Goal: Task Accomplishment & Management: Complete application form

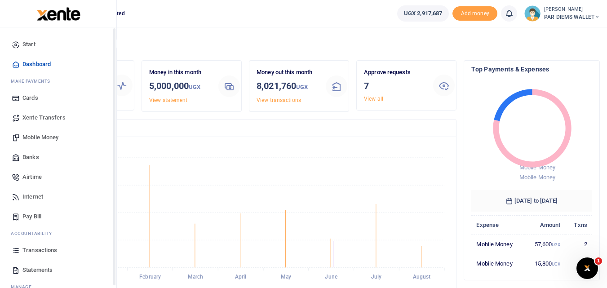
click at [20, 249] on icon at bounding box center [16, 250] width 8 height 8
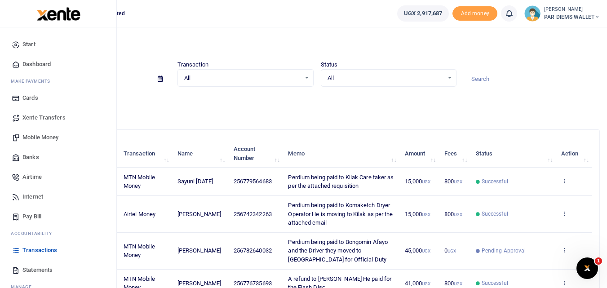
click at [36, 135] on span "Mobile Money" at bounding box center [40, 137] width 36 height 9
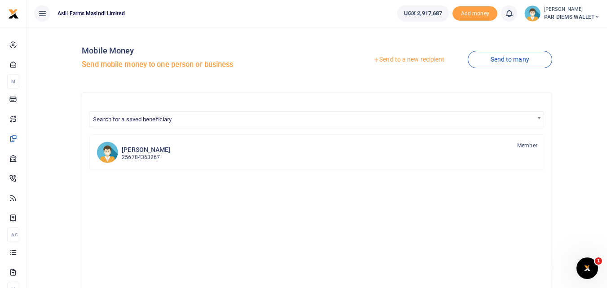
click at [397, 62] on link "Send to a new recipient" at bounding box center [408, 60] width 117 height 16
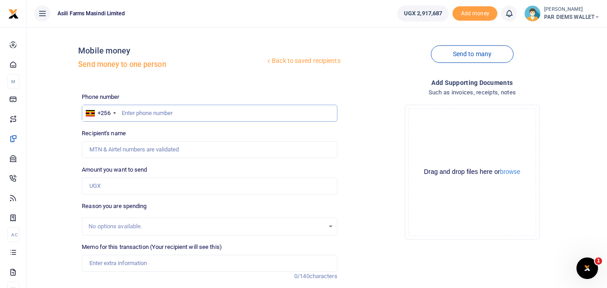
click at [130, 114] on input "text" at bounding box center [209, 113] width 255 height 17
type input "743709906"
click at [121, 186] on input "Amount you want to send" at bounding box center [209, 185] width 255 height 17
type input "Emmanuel Edoku"
click at [300, 168] on div "Amount you want to send Amount is required." at bounding box center [209, 179] width 255 height 29
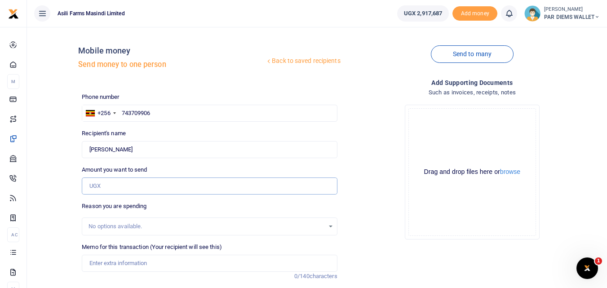
click at [112, 190] on input "Amount you want to send" at bounding box center [209, 185] width 255 height 17
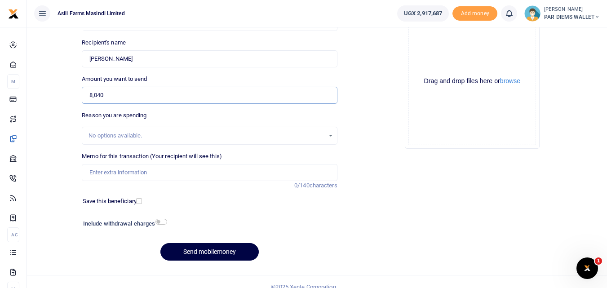
scroll to position [95, 0]
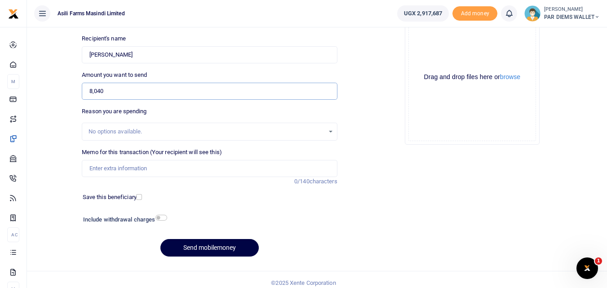
type input "8,040"
click at [124, 177] on div "Memo for this transaction (Your recipient will see this) Reason is required. 0/…" at bounding box center [209, 167] width 262 height 38
click at [115, 168] on input "Memo for this transaction (Your recipient will see this)" at bounding box center [209, 168] width 255 height 17
type input "H"
type input "Planting Bonus being paid to Edoku Emma under batch 1"
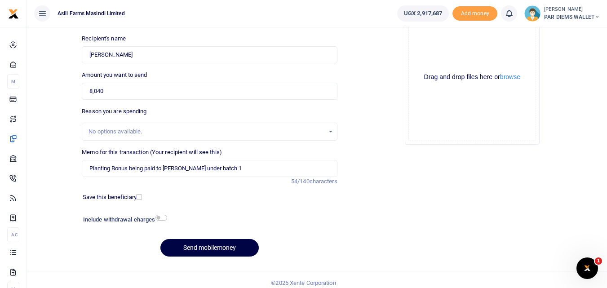
click at [430, 40] on div "Drag and drop files here or browse Powered by Uppy" at bounding box center [472, 77] width 128 height 128
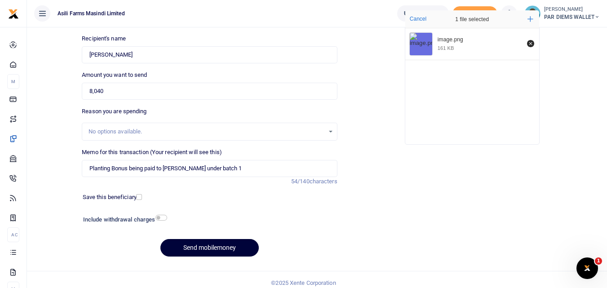
click at [223, 249] on button "Send mobilemoney" at bounding box center [209, 248] width 98 height 18
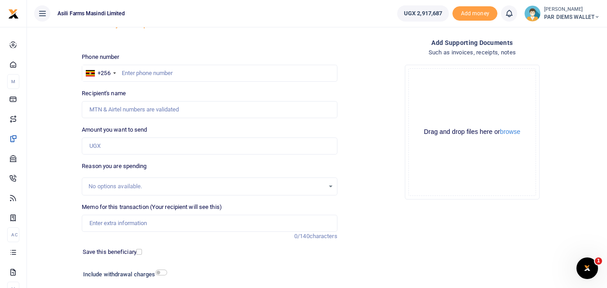
scroll to position [36, 0]
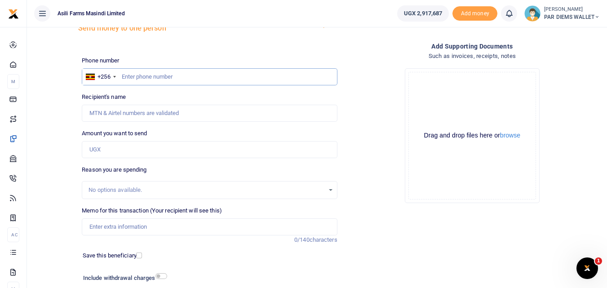
click at [137, 78] on input "text" at bounding box center [209, 76] width 255 height 17
type input "777892338"
type input "Ivan Muhumuza"
type input "777892338"
click at [118, 148] on input "Amount you want to send" at bounding box center [209, 149] width 255 height 17
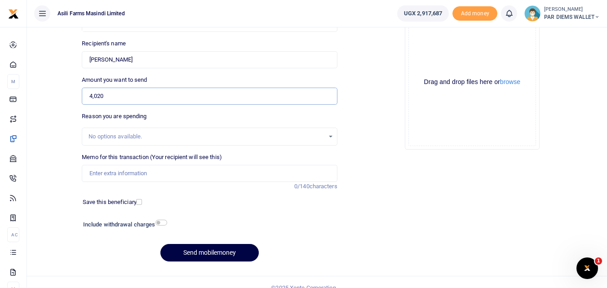
scroll to position [101, 0]
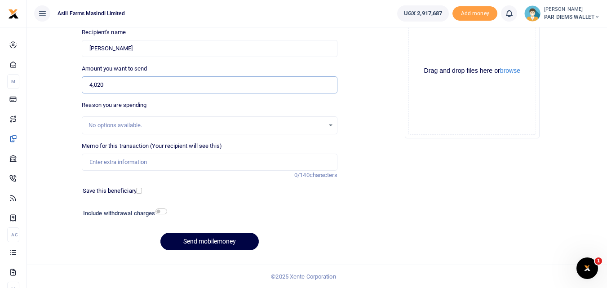
type input "4,020"
click at [103, 169] on input "Memo for this transaction (Your recipient will see this)" at bounding box center [209, 162] width 255 height 17
type input "Planting Bonus being paid to Ivan Muhumuza"
click at [441, 47] on div "Drag and drop files here or browse Powered by Uppy" at bounding box center [472, 71] width 128 height 128
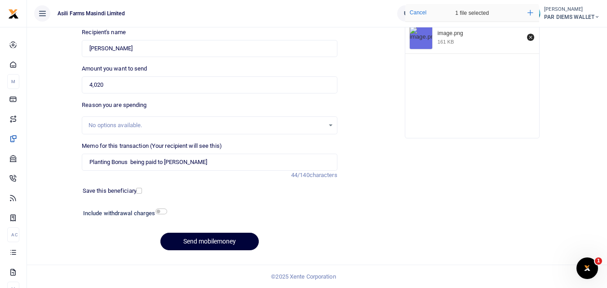
click at [177, 243] on button "Send mobilemoney" at bounding box center [209, 242] width 98 height 18
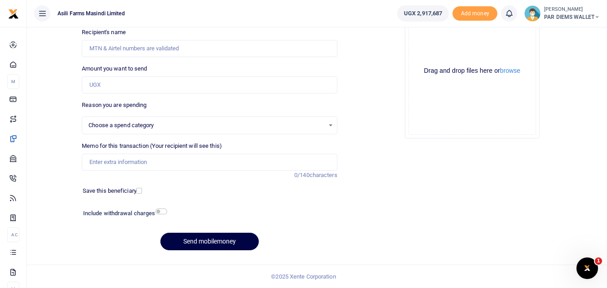
select select
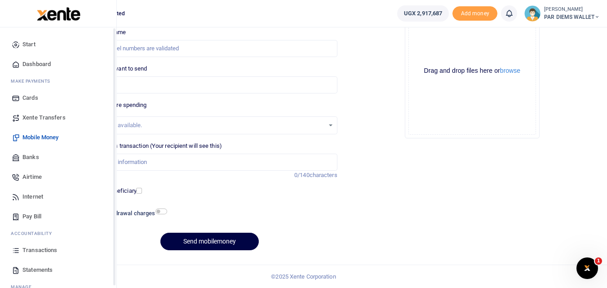
click at [18, 251] on icon at bounding box center [16, 250] width 8 height 8
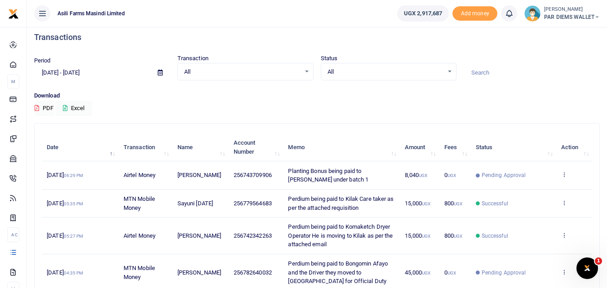
scroll to position [5, 0]
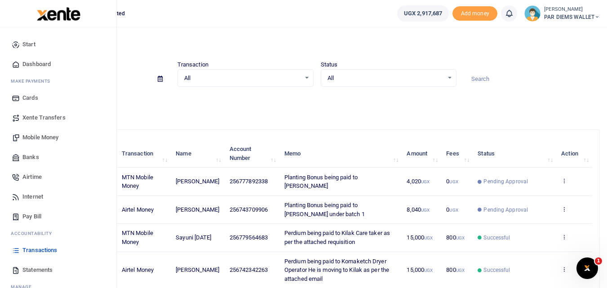
click at [33, 139] on span "Mobile Money" at bounding box center [40, 137] width 36 height 9
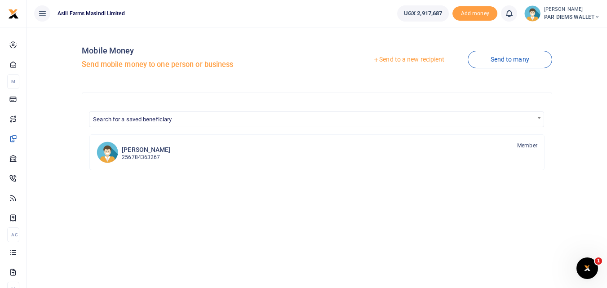
click at [395, 56] on link "Send to a new recipient" at bounding box center [408, 60] width 117 height 16
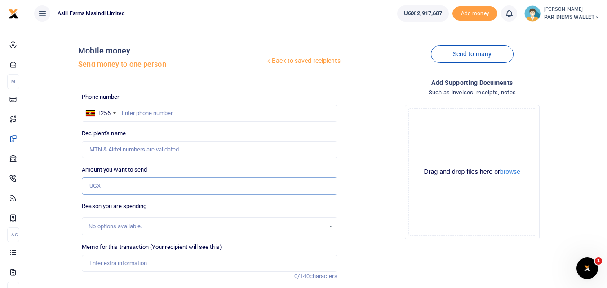
click at [115, 183] on input "Amount you want to send" at bounding box center [209, 185] width 255 height 17
type input "19,400"
click at [133, 118] on input "text" at bounding box center [209, 113] width 255 height 17
type input "772068210"
type input "Brian Kalyango"
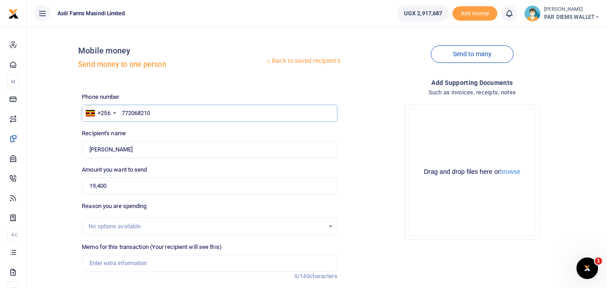
type input "772068210"
click at [118, 182] on input "19,400" at bounding box center [209, 185] width 255 height 17
click at [112, 266] on input "Memo for this transaction (Your recipient will see this)" at bounding box center [209, 263] width 255 height 17
type input "Planting Bonus being paid to Brian Kaluango under batch 1"
click at [446, 134] on div "Drag and drop files here or browse Powered by Uppy" at bounding box center [472, 172] width 128 height 128
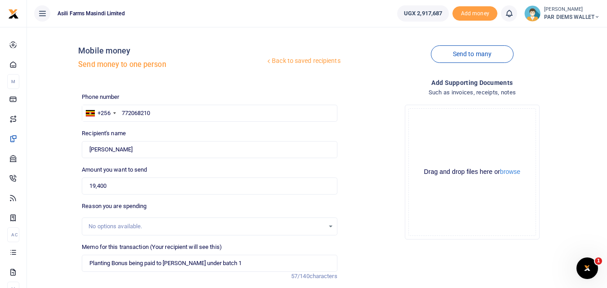
click at [430, 123] on div "Drag and drop files here or browse Powered by Uppy" at bounding box center [472, 172] width 128 height 128
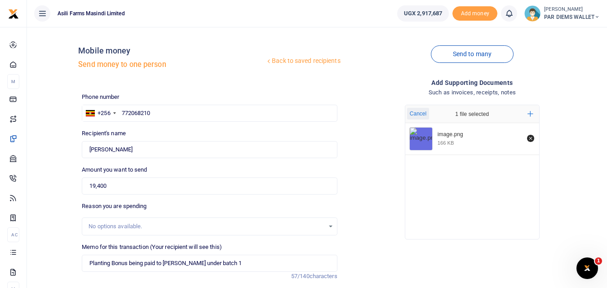
scroll to position [101, 0]
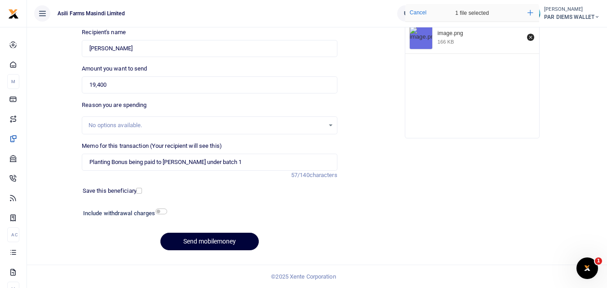
click at [203, 235] on button "Send mobilemoney" at bounding box center [209, 242] width 98 height 18
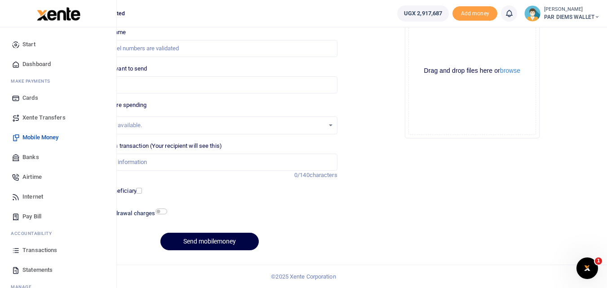
click at [17, 250] on icon at bounding box center [16, 250] width 8 height 8
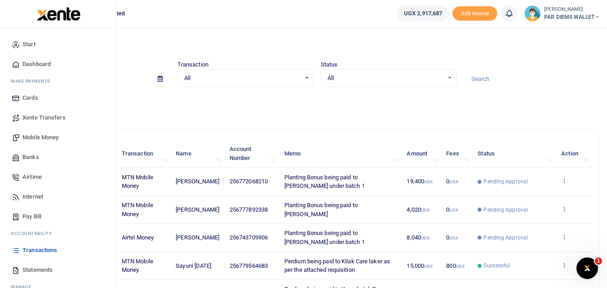
click at [41, 135] on span "Mobile Money" at bounding box center [40, 137] width 36 height 9
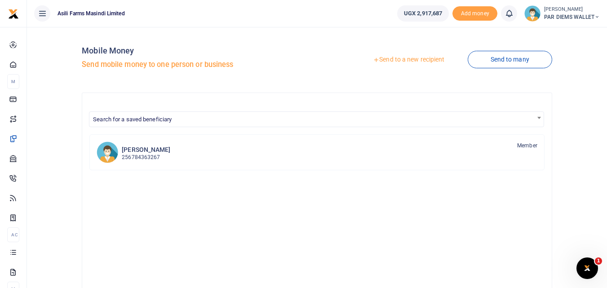
click at [412, 54] on link "Send to a new recipient" at bounding box center [408, 60] width 117 height 16
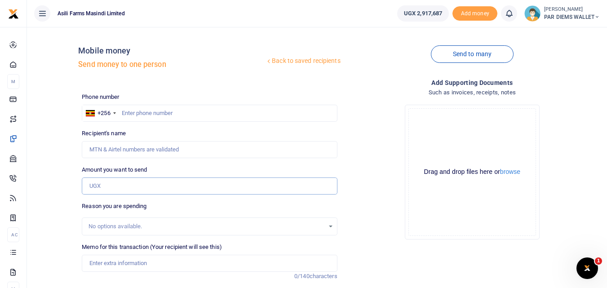
click at [113, 190] on input "Amount you want to send" at bounding box center [209, 185] width 255 height 17
type input "17,480"
click at [149, 107] on input "text" at bounding box center [209, 113] width 255 height 17
click at [102, 264] on input "Memo for this transaction (Your recipient will see this)" at bounding box center [209, 263] width 255 height 17
type input "Planting Bonus to Bruce Musinguzi uder batch 1"
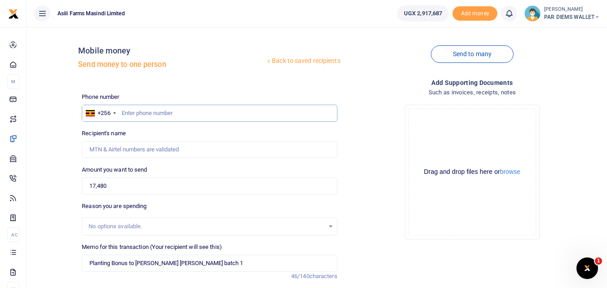
click at [150, 113] on input "text" at bounding box center [209, 113] width 255 height 17
type input "782425473"
type input "Justine Birungi"
type input "782425473"
click at [466, 125] on div "Drag and drop files here or browse Powered by Uppy" at bounding box center [472, 172] width 128 height 128
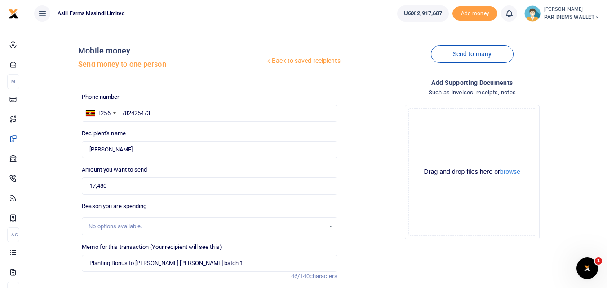
click at [448, 122] on div "Drag and drop files here or browse Powered by Uppy" at bounding box center [472, 172] width 128 height 128
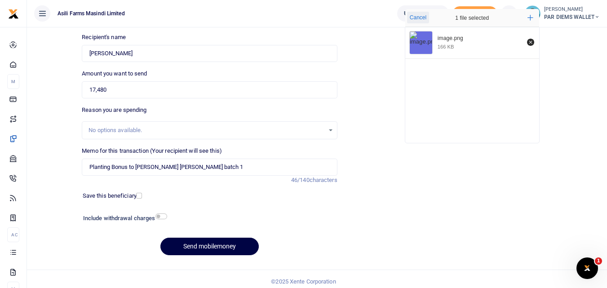
scroll to position [95, 0]
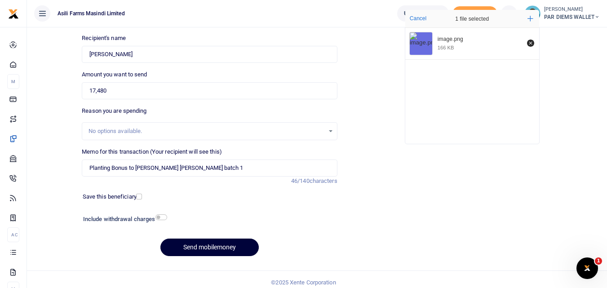
click at [215, 248] on button "Send mobilemoney" at bounding box center [209, 248] width 98 height 18
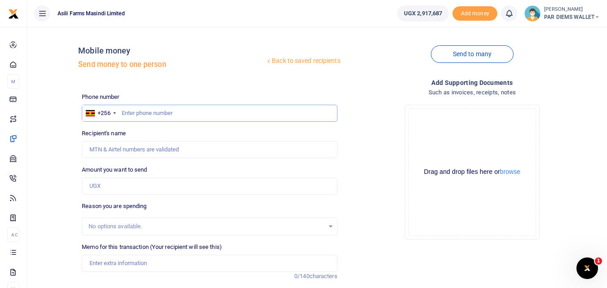
click at [139, 115] on input "text" at bounding box center [209, 113] width 255 height 17
click at [106, 191] on input "Amount you want to send" at bounding box center [209, 185] width 255 height 17
type input "4,540"
click at [197, 117] on input "text" at bounding box center [209, 113] width 255 height 17
type input "773567275"
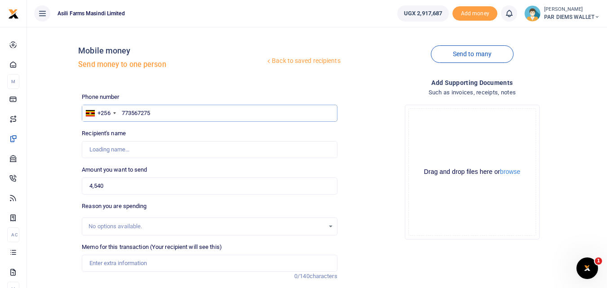
type input "[PERSON_NAME]"
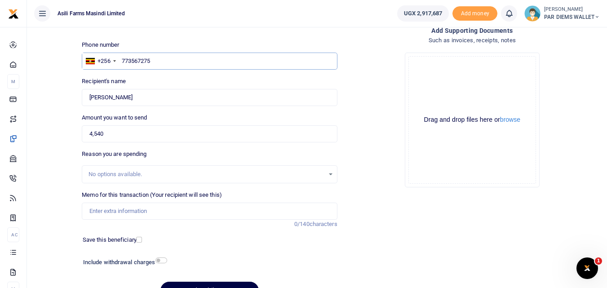
scroll to position [62, 0]
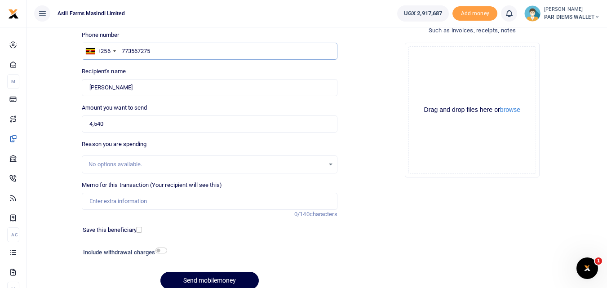
type input "773567275"
click at [162, 198] on input "Memo for this transaction (Your recipient will see this)" at bounding box center [209, 201] width 255 height 17
type input "Planting Bonus being paid to Sir Godfrey Mundwa under batch 1"
click at [431, 72] on div "Drag and drop files here or browse Powered by Uppy" at bounding box center [472, 110] width 128 height 128
click at [430, 73] on div "Drag and drop files here or browse Powered by Uppy" at bounding box center [472, 110] width 128 height 128
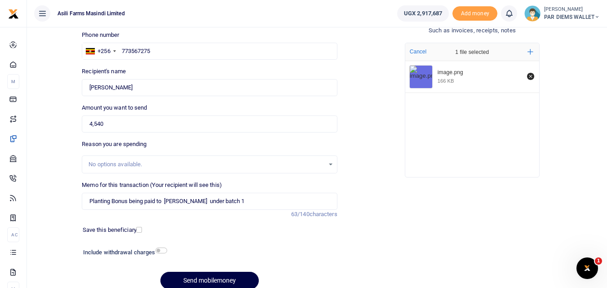
click at [227, 283] on div at bounding box center [230, 282] width 11 height 11
click at [226, 283] on div at bounding box center [230, 282] width 11 height 11
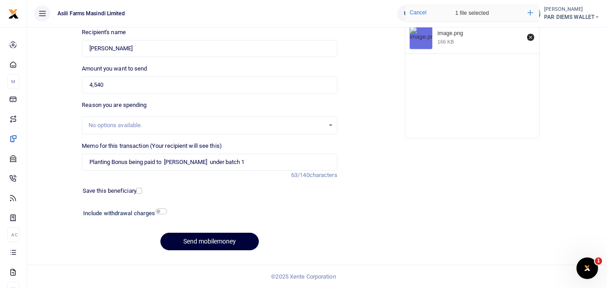
click at [213, 241] on button "Send mobilemoney" at bounding box center [209, 242] width 98 height 18
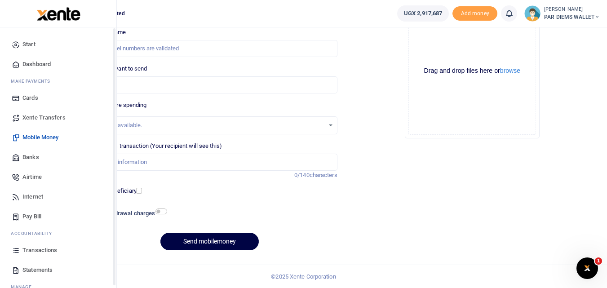
click at [14, 249] on icon at bounding box center [16, 250] width 8 height 8
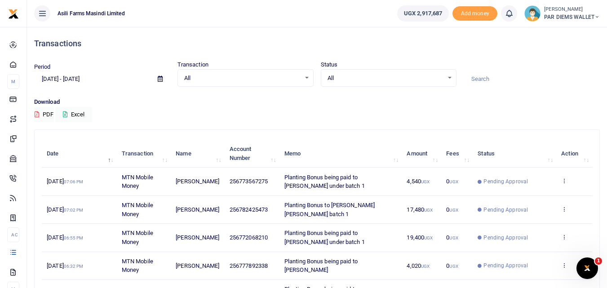
click at [335, 120] on div "Download PDF Excel" at bounding box center [317, 109] width 566 height 25
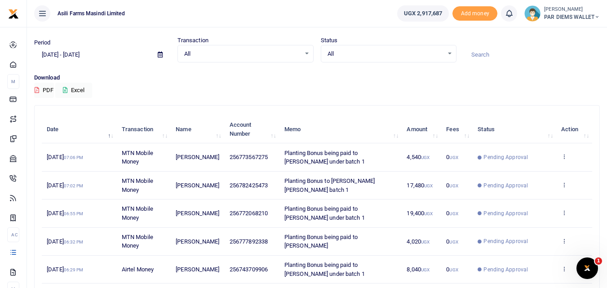
scroll to position [22, 0]
